Goal: Task Accomplishment & Management: Use online tool/utility

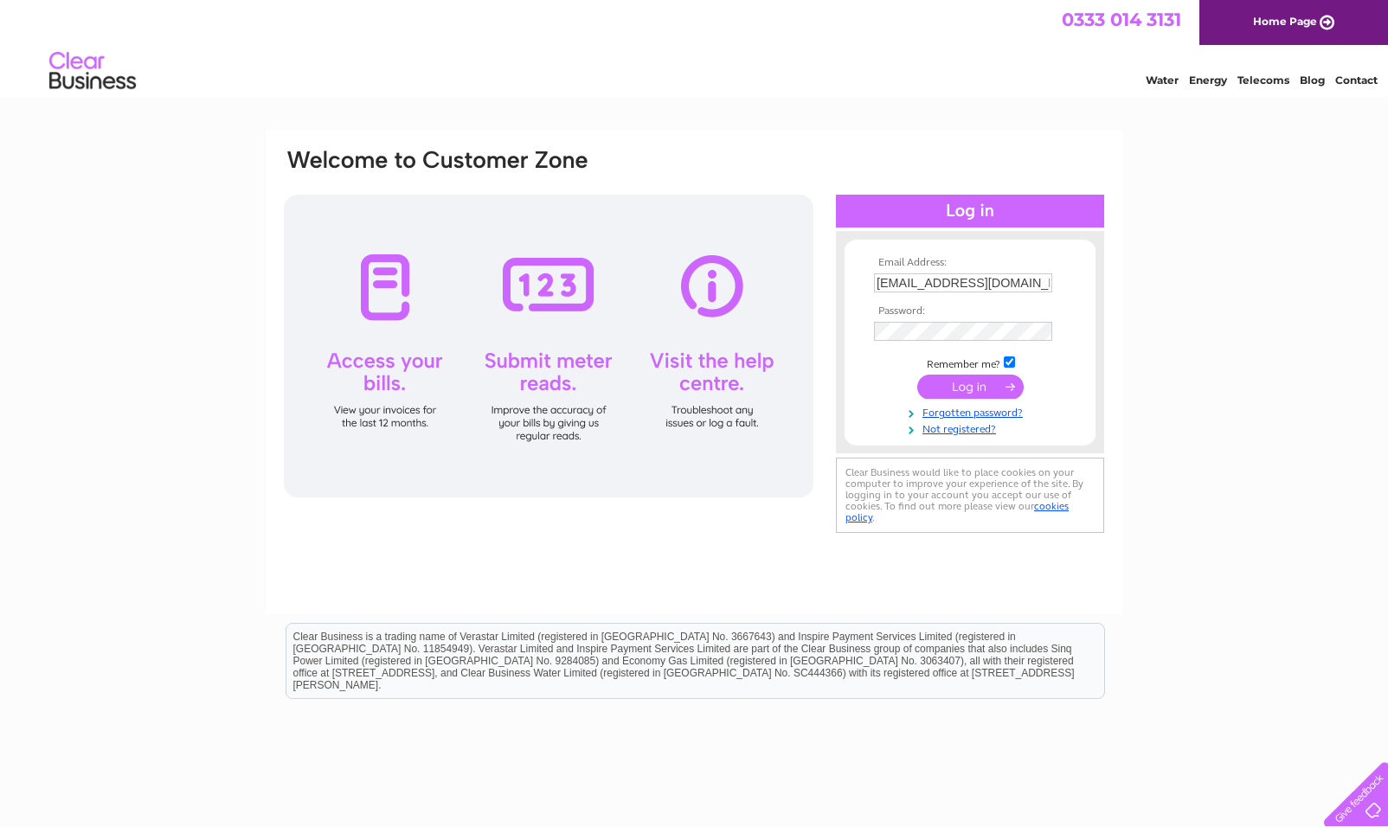
click at [970, 386] on input "submit" at bounding box center [970, 387] width 106 height 24
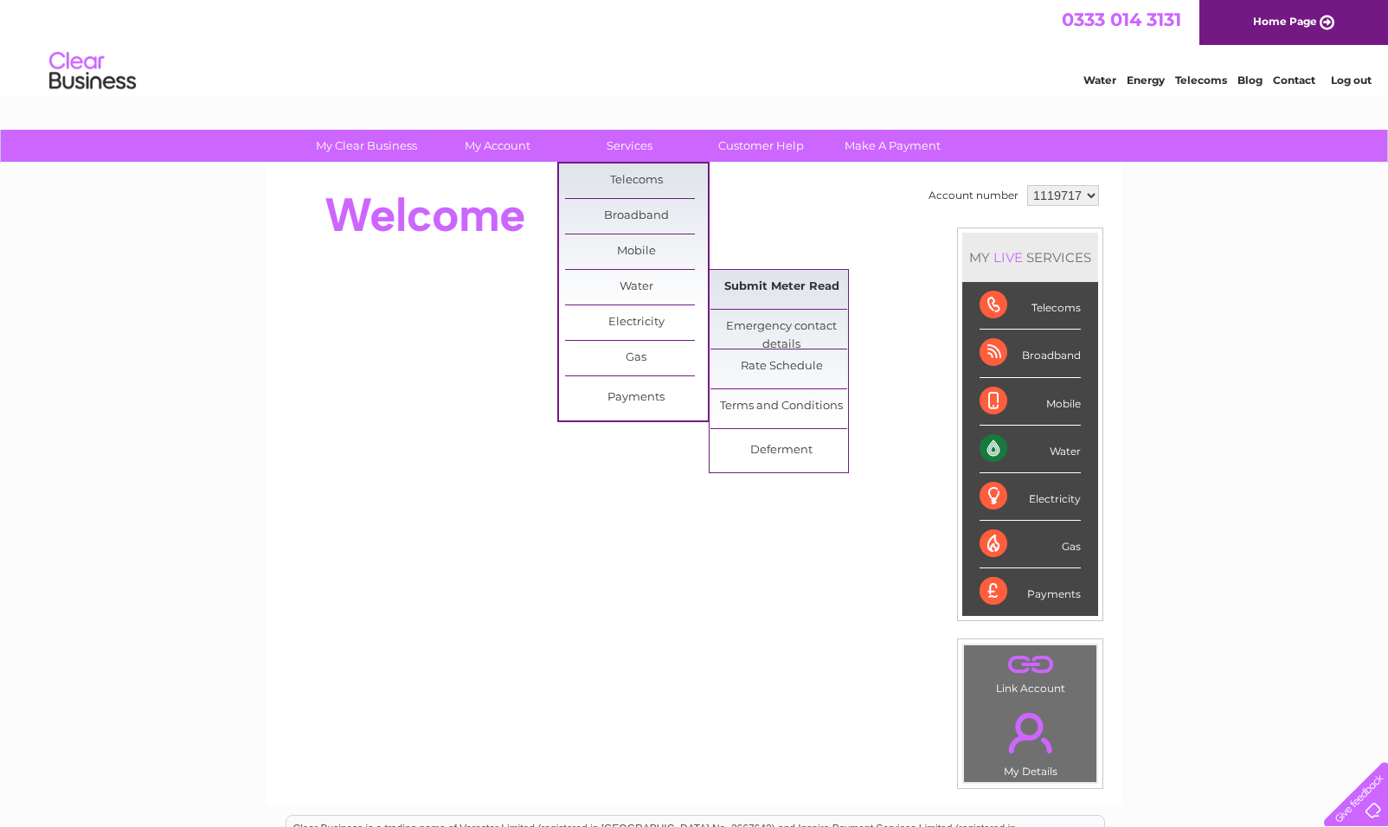
click at [796, 283] on link "Submit Meter Read" at bounding box center [781, 287] width 143 height 35
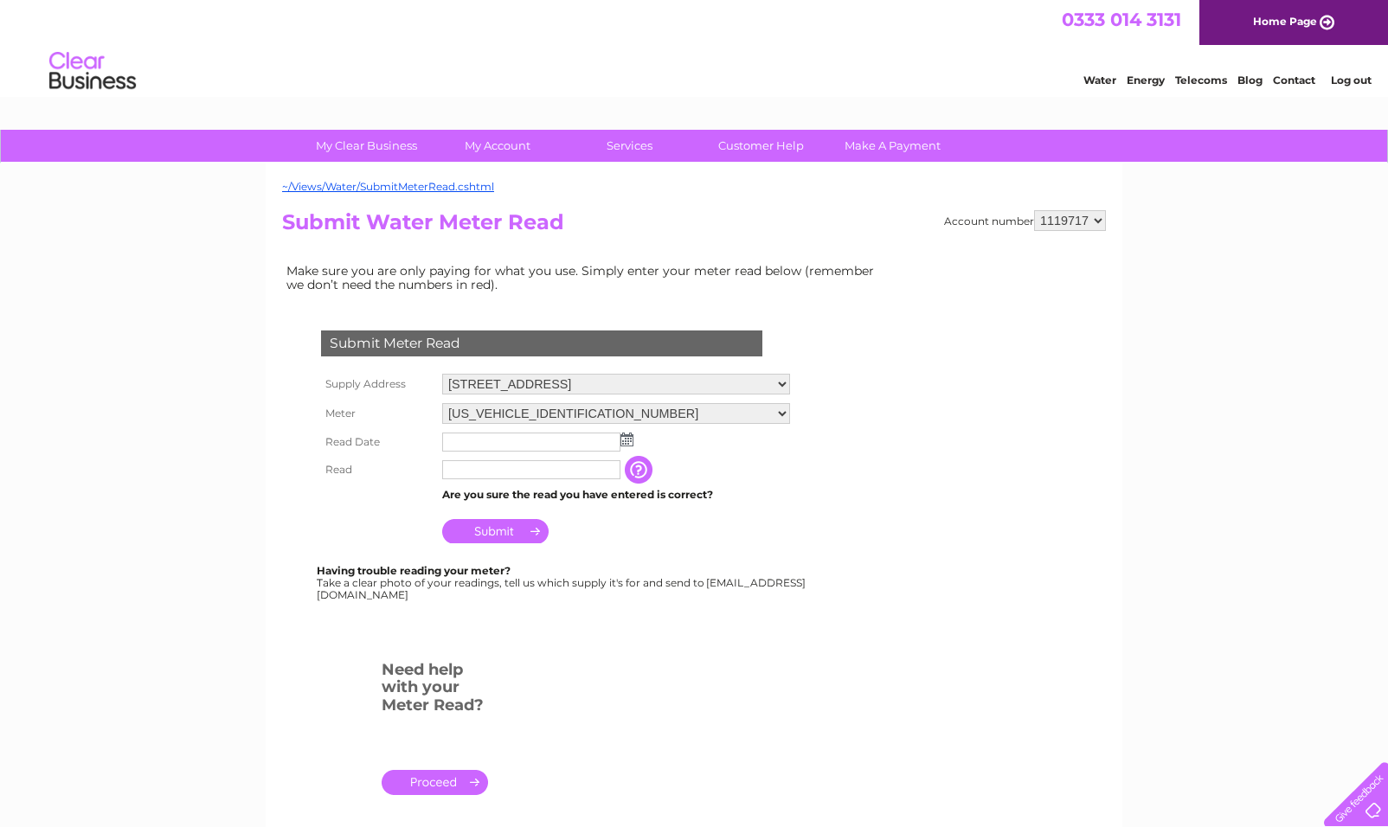
click at [630, 439] on img at bounding box center [626, 440] width 13 height 14
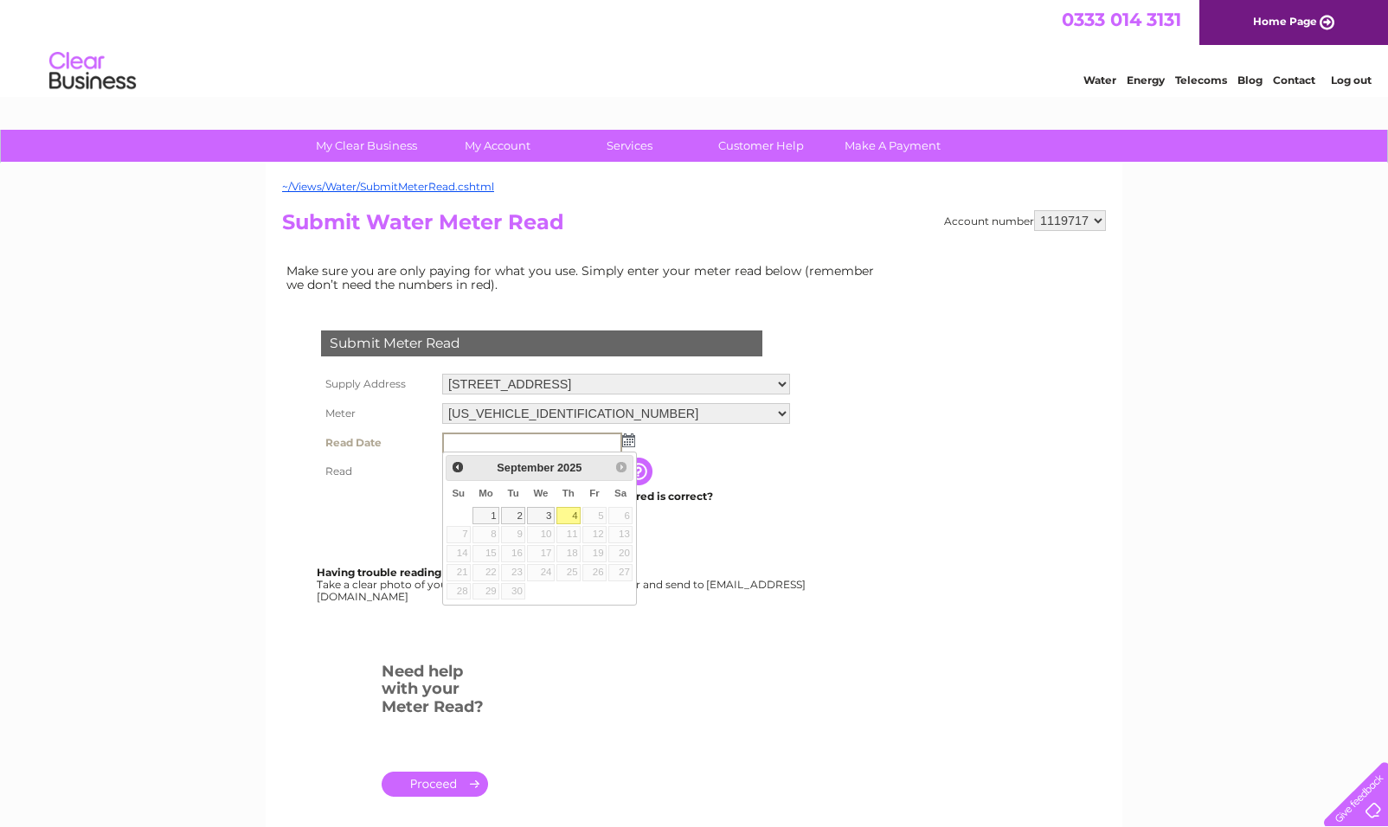
click at [564, 515] on link "4" at bounding box center [568, 515] width 24 height 17
type input "2025/09/04"
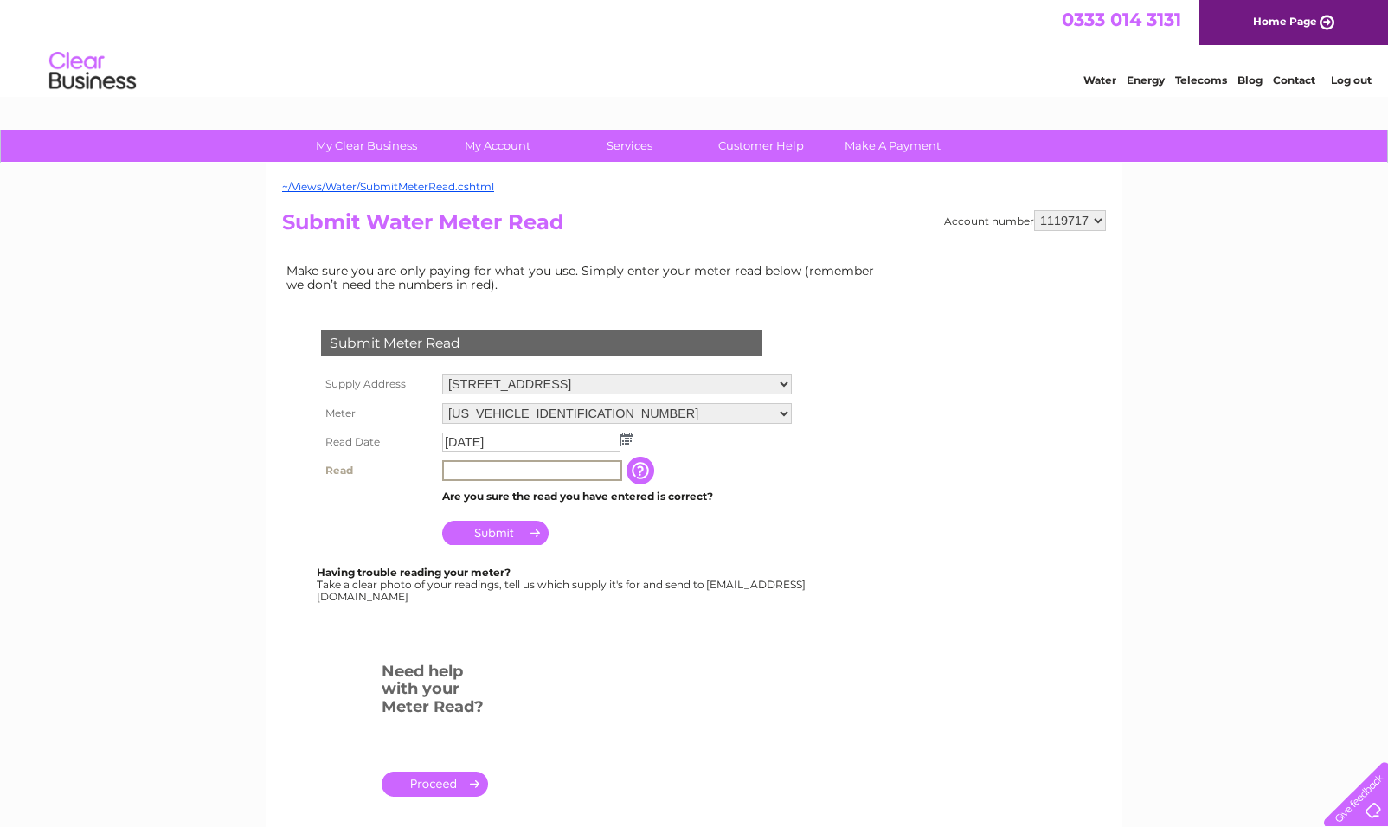
click at [511, 464] on input "text" at bounding box center [532, 470] width 180 height 21
type input "00056"
click at [493, 532] on input "Submit" at bounding box center [495, 533] width 106 height 24
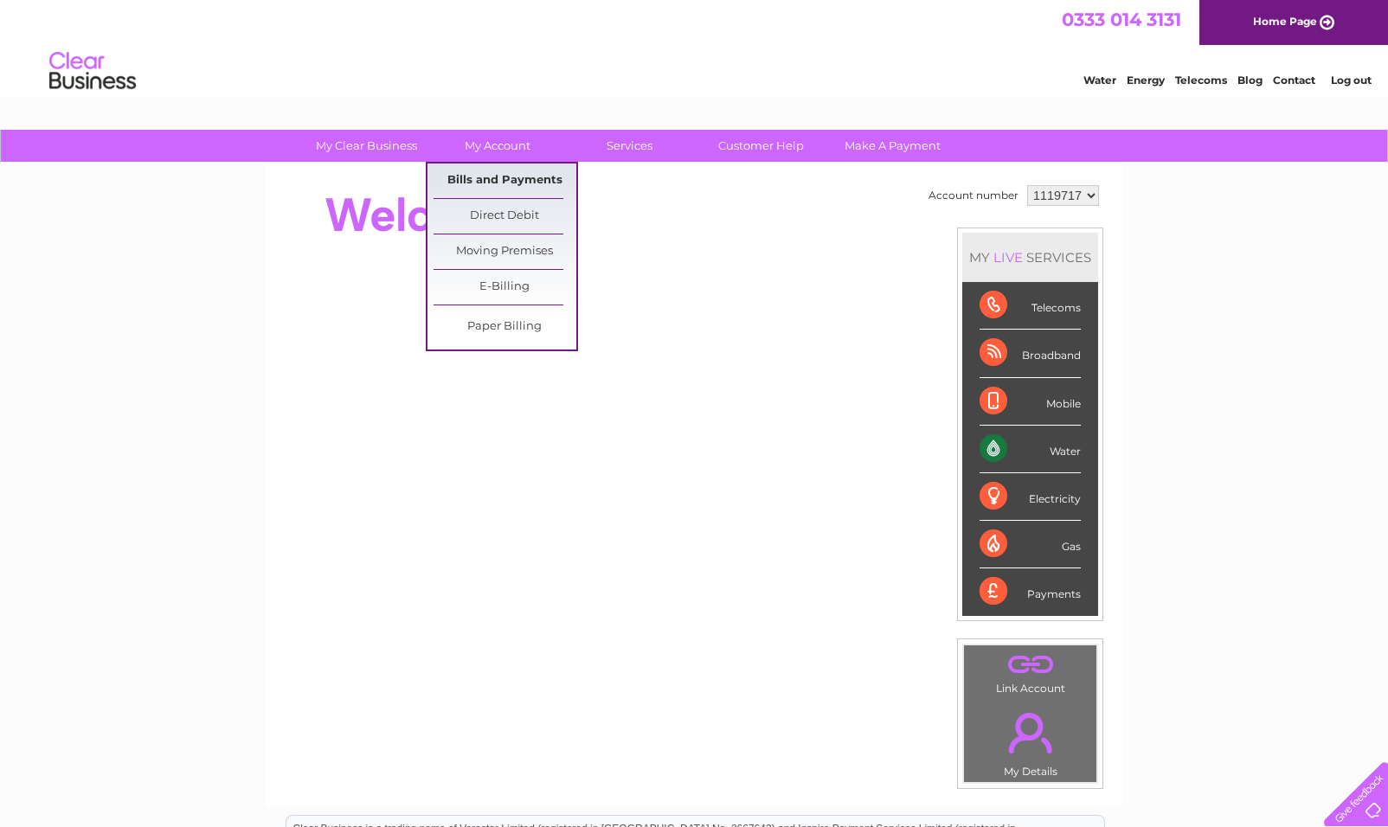
click at [488, 174] on link "Bills and Payments" at bounding box center [505, 181] width 143 height 35
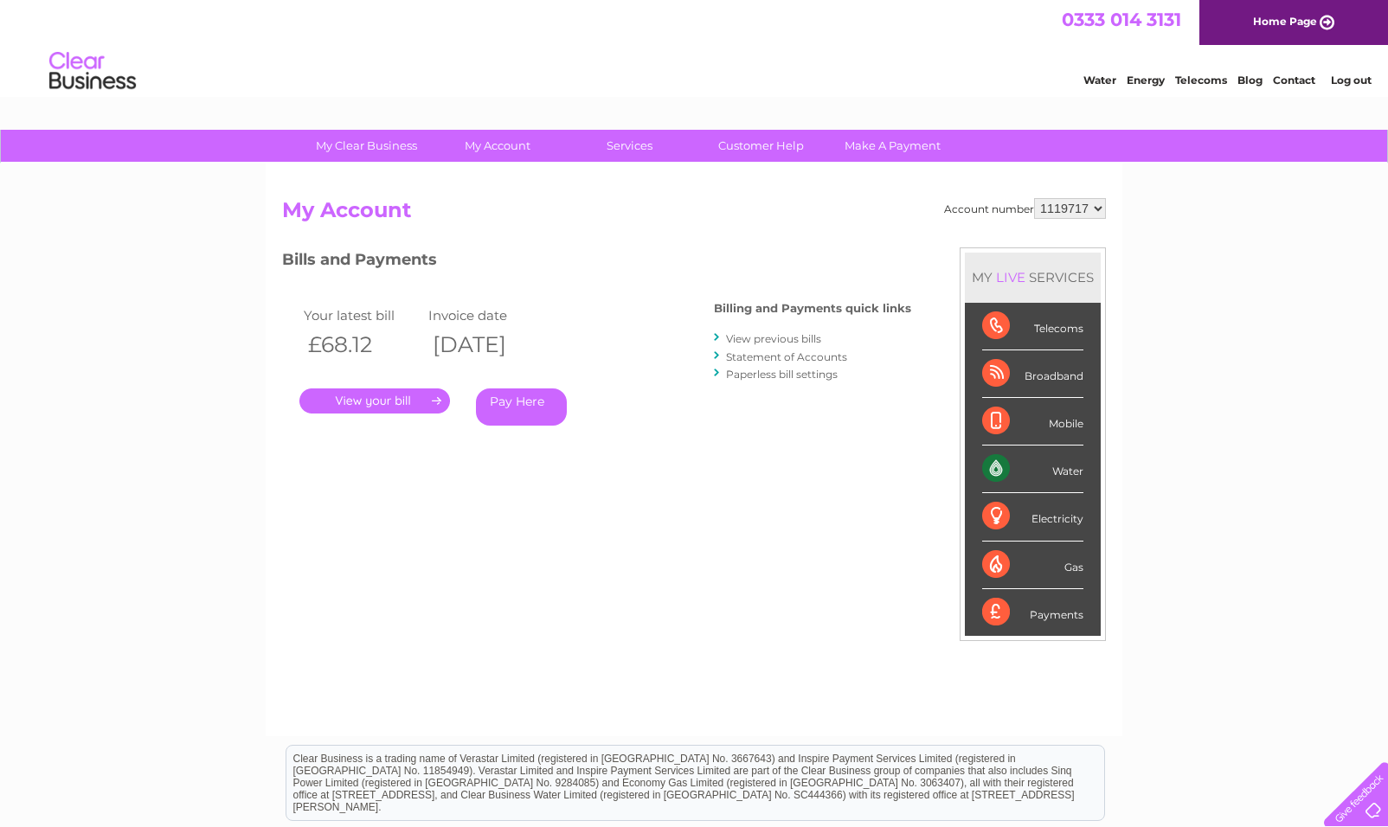
click at [380, 401] on link "." at bounding box center [374, 401] width 151 height 25
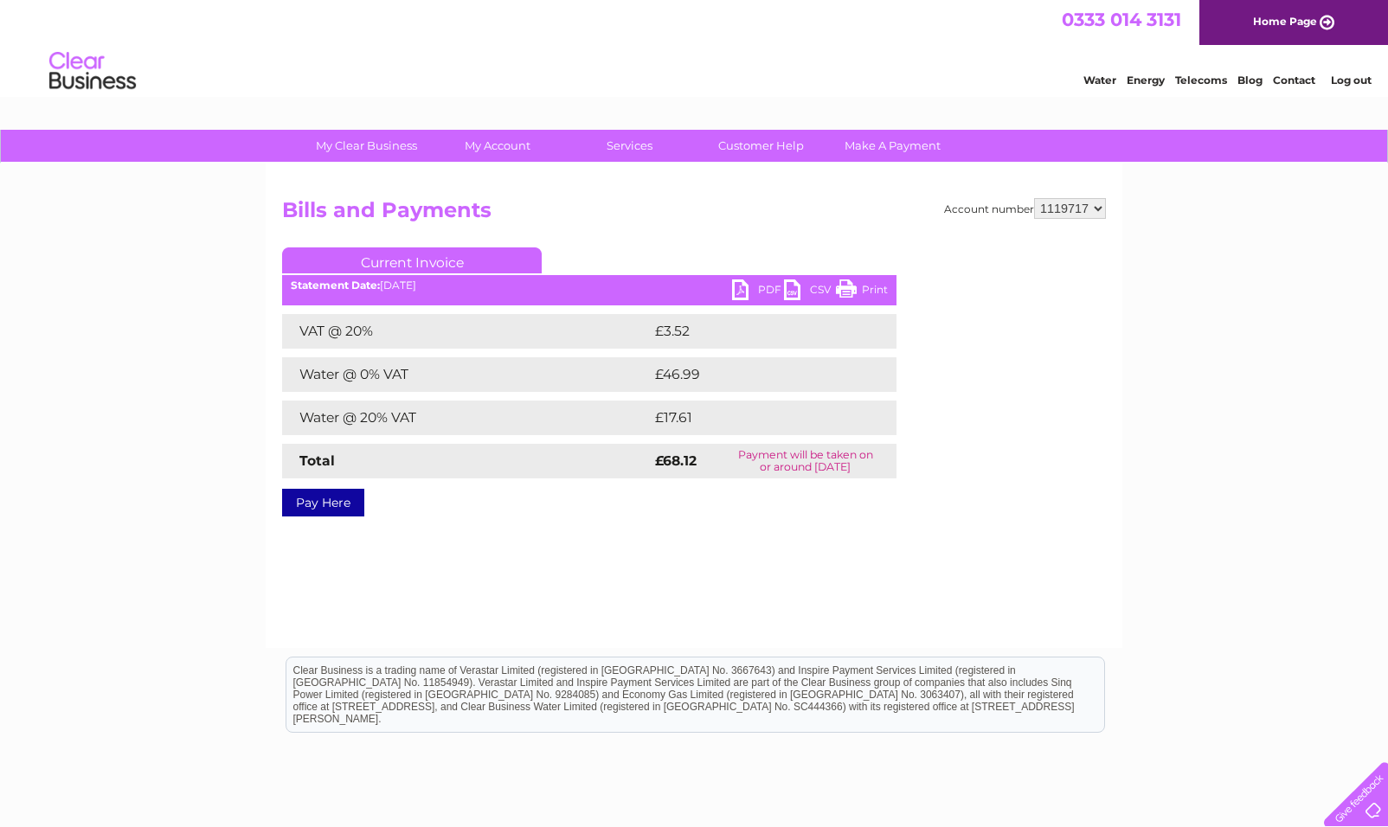
click at [768, 292] on link "PDF" at bounding box center [758, 291] width 52 height 25
